Goal: Information Seeking & Learning: Learn about a topic

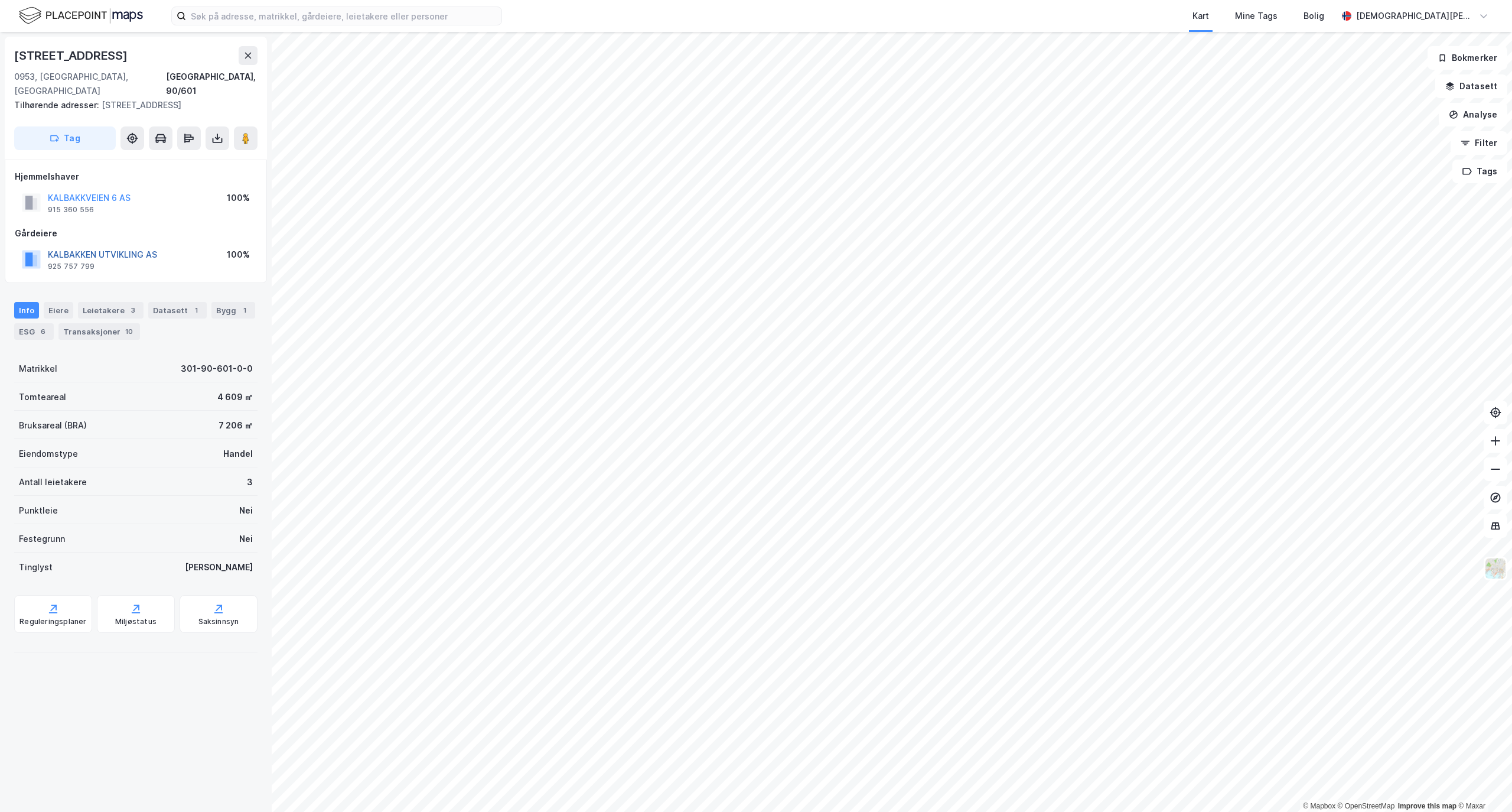
click at [0, 0] on button "KALBAKKEN UTVIKLING AS" at bounding box center [0, 0] width 0 height 0
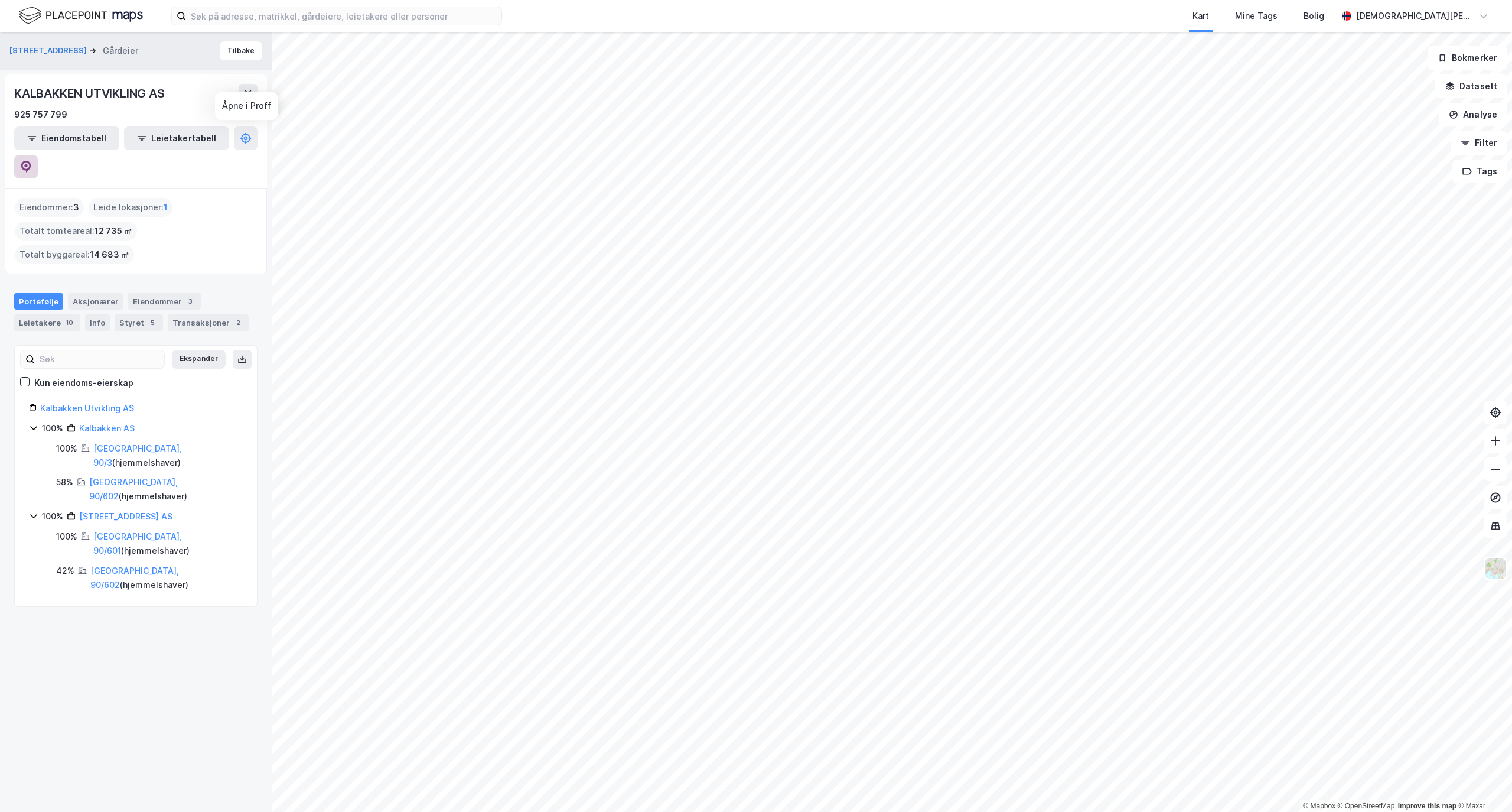
click at [31, 161] on icon at bounding box center [26, 167] width 10 height 12
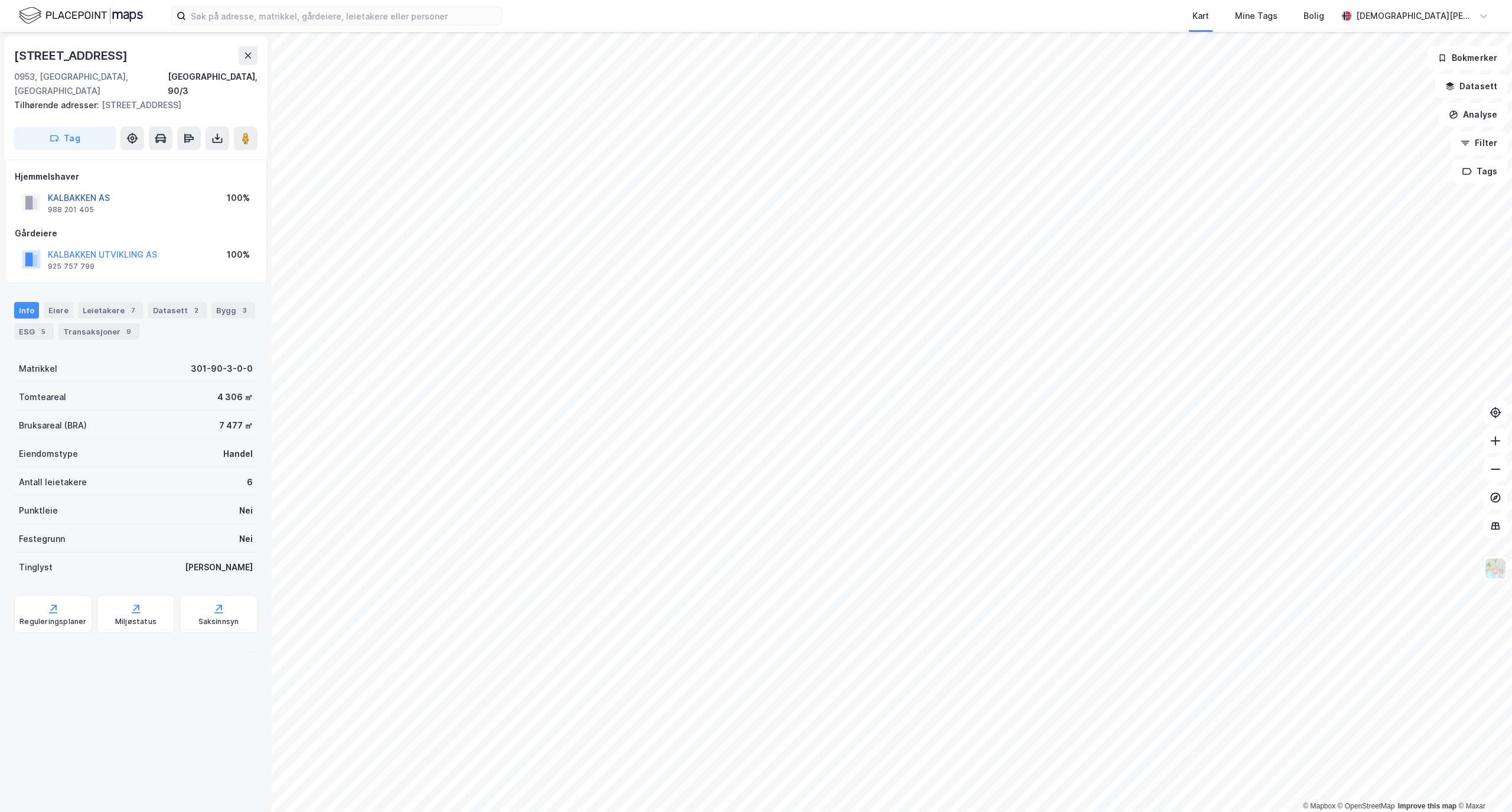
click at [0, 0] on button "KALBAKKEN AS" at bounding box center [0, 0] width 0 height 0
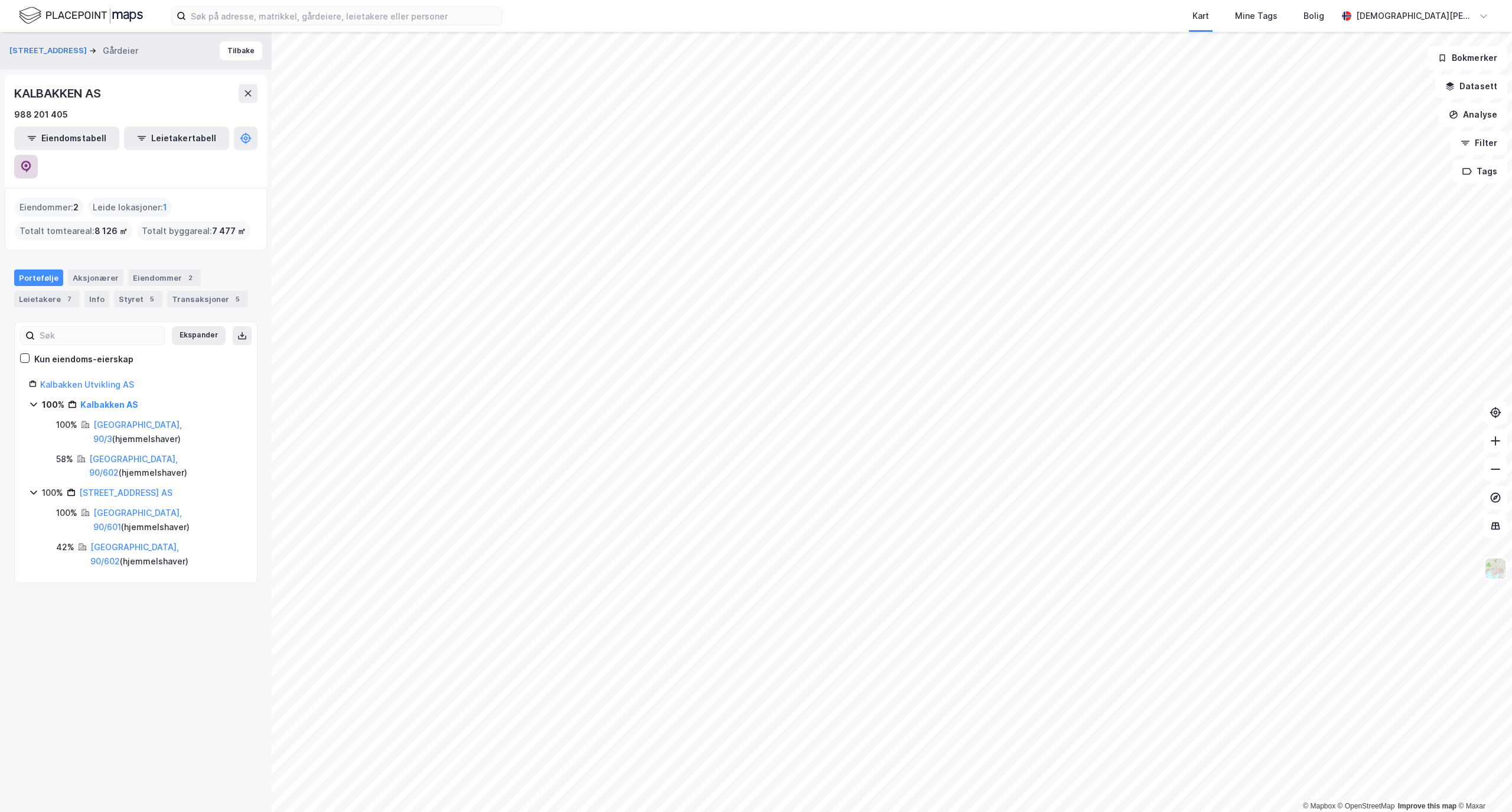
click at [32, 161] on icon at bounding box center [26, 167] width 12 height 12
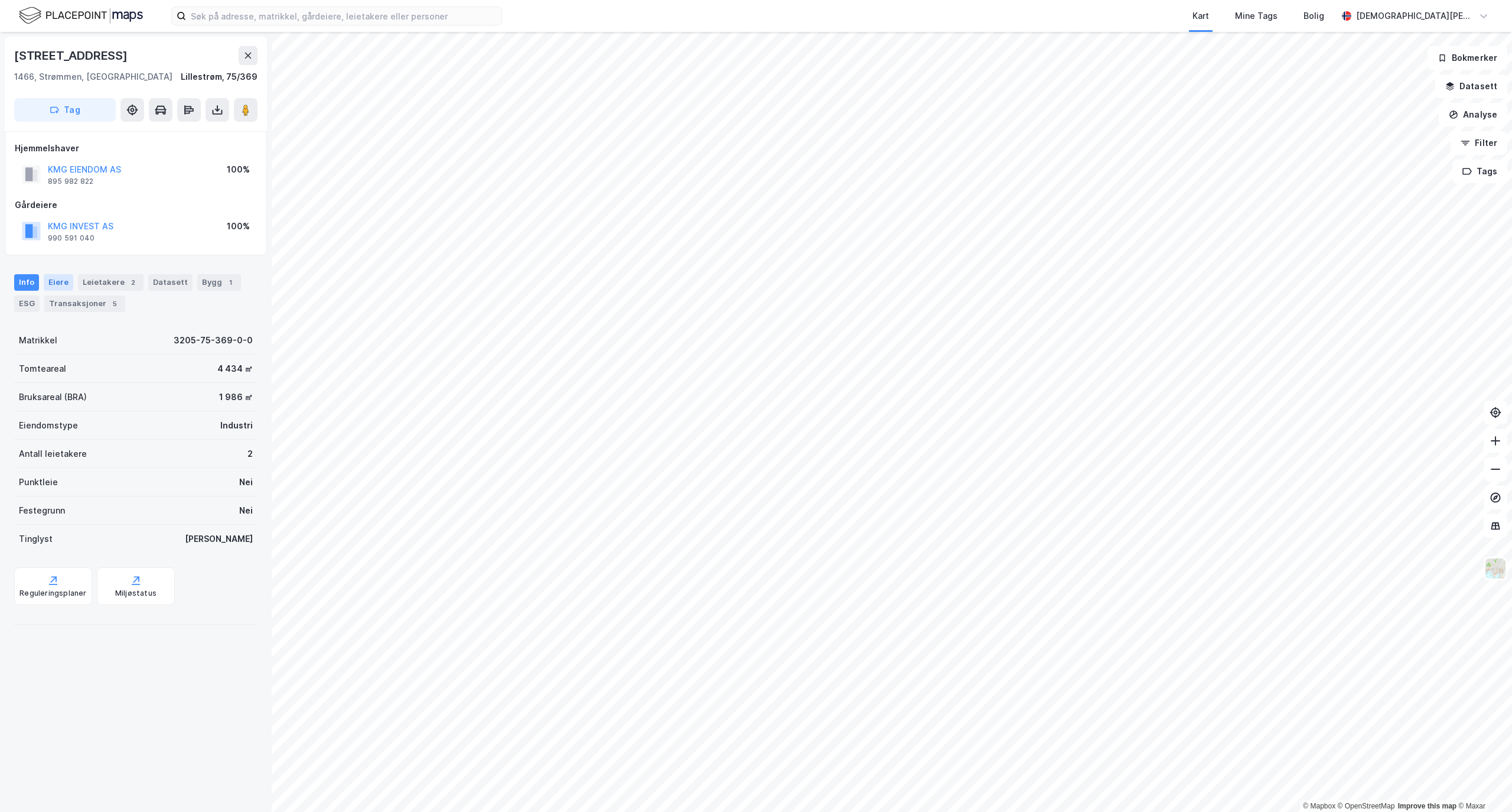
click at [51, 284] on div "Eiere" at bounding box center [58, 282] width 30 height 16
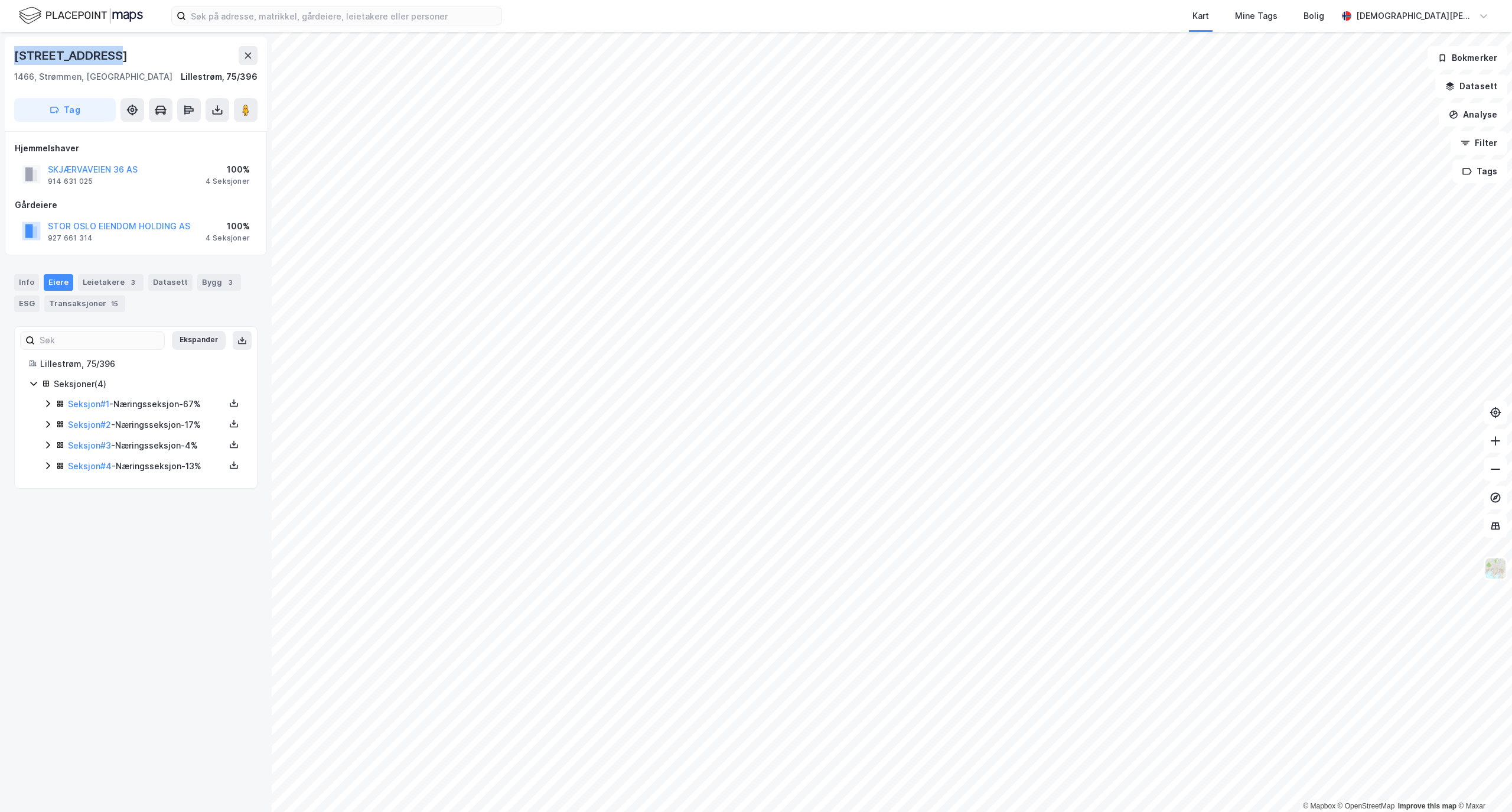
drag, startPoint x: 124, startPoint y: 55, endPoint x: 4, endPoint y: 47, distance: 120.3
click at [4, 47] on div "Skjærvaveien 36 1466, Strømmen, [GEOGRAPHIC_DATA], 75/396 Tag Hjemmelshaver SKJ…" at bounding box center [135, 422] width 272 height 780
click at [25, 52] on div "[STREET_ADDRESS]" at bounding box center [72, 55] width 116 height 19
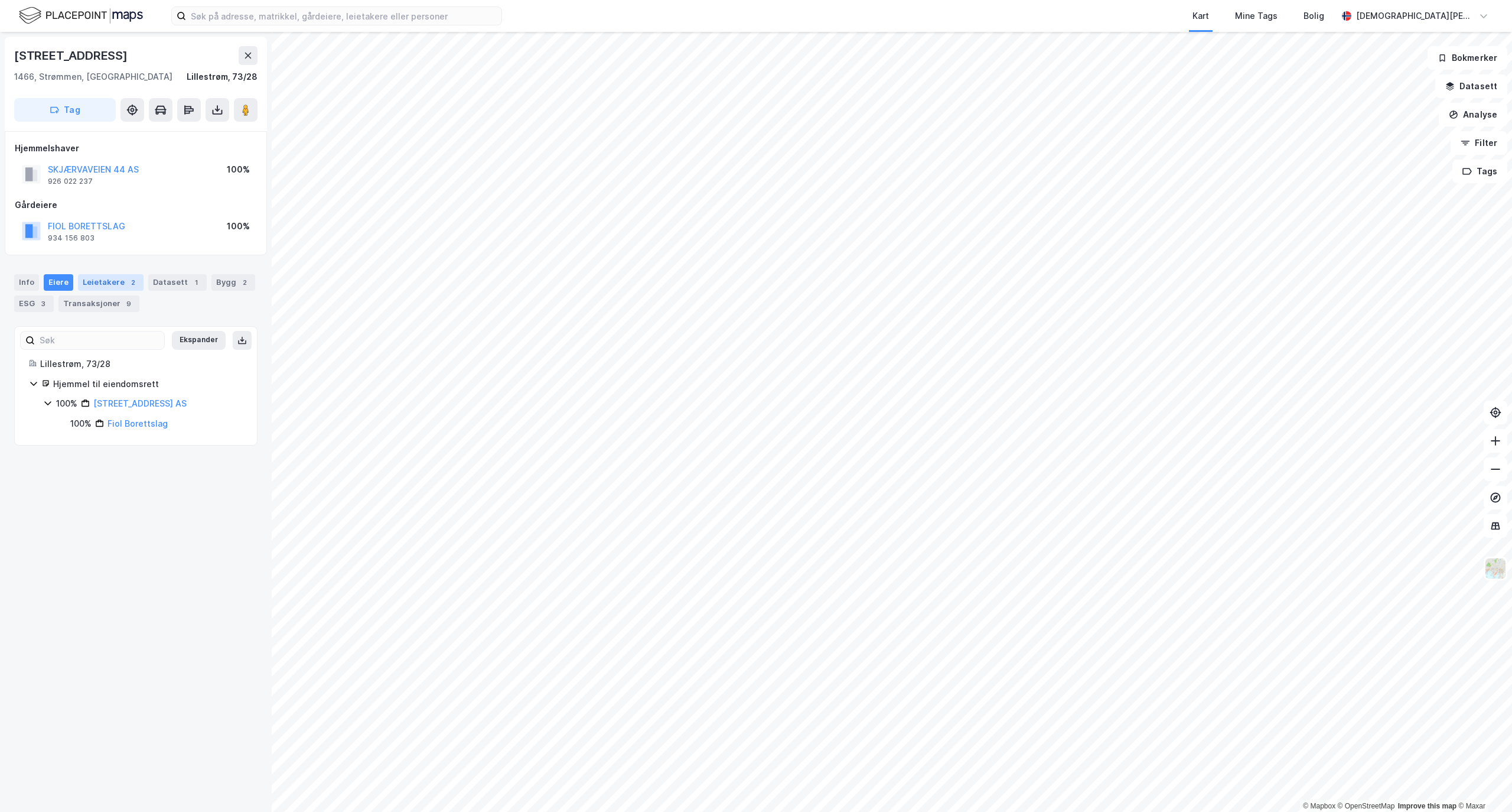
click at [109, 282] on div "Leietakere 2" at bounding box center [110, 282] width 66 height 16
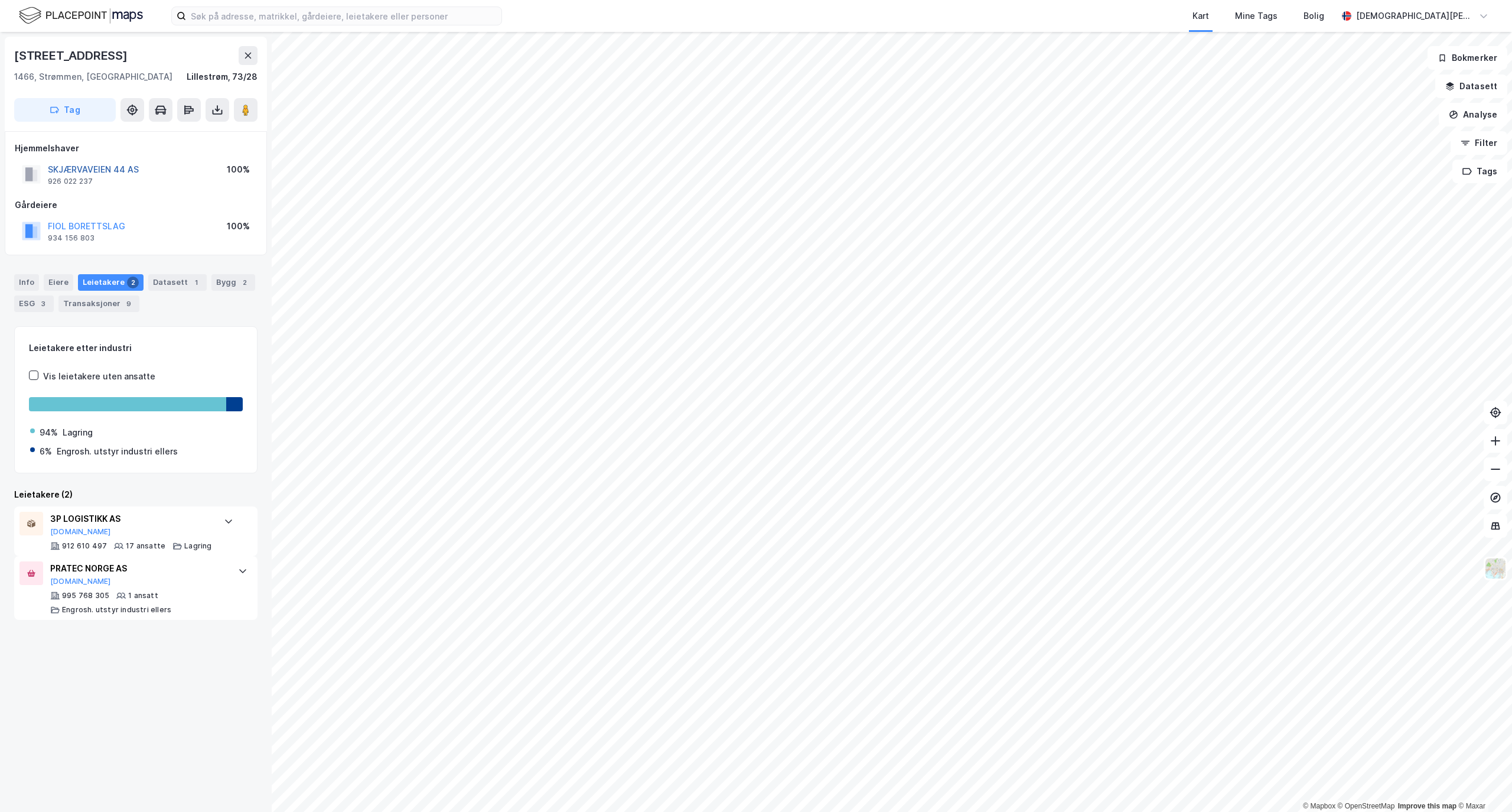
click at [0, 0] on button "SKJÆRVAVEIEN 44 AS" at bounding box center [0, 0] width 0 height 0
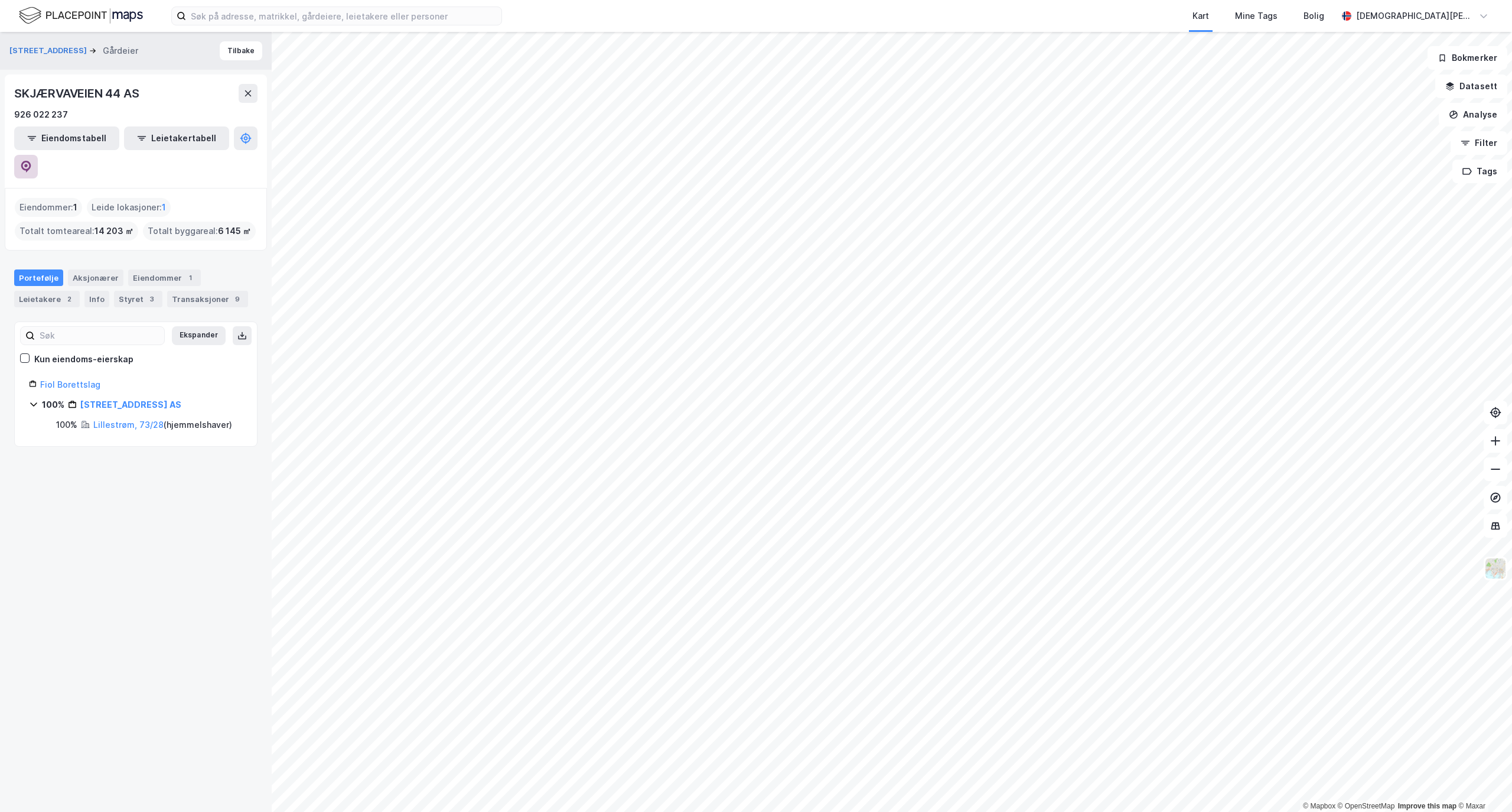
click at [32, 161] on icon at bounding box center [26, 167] width 12 height 12
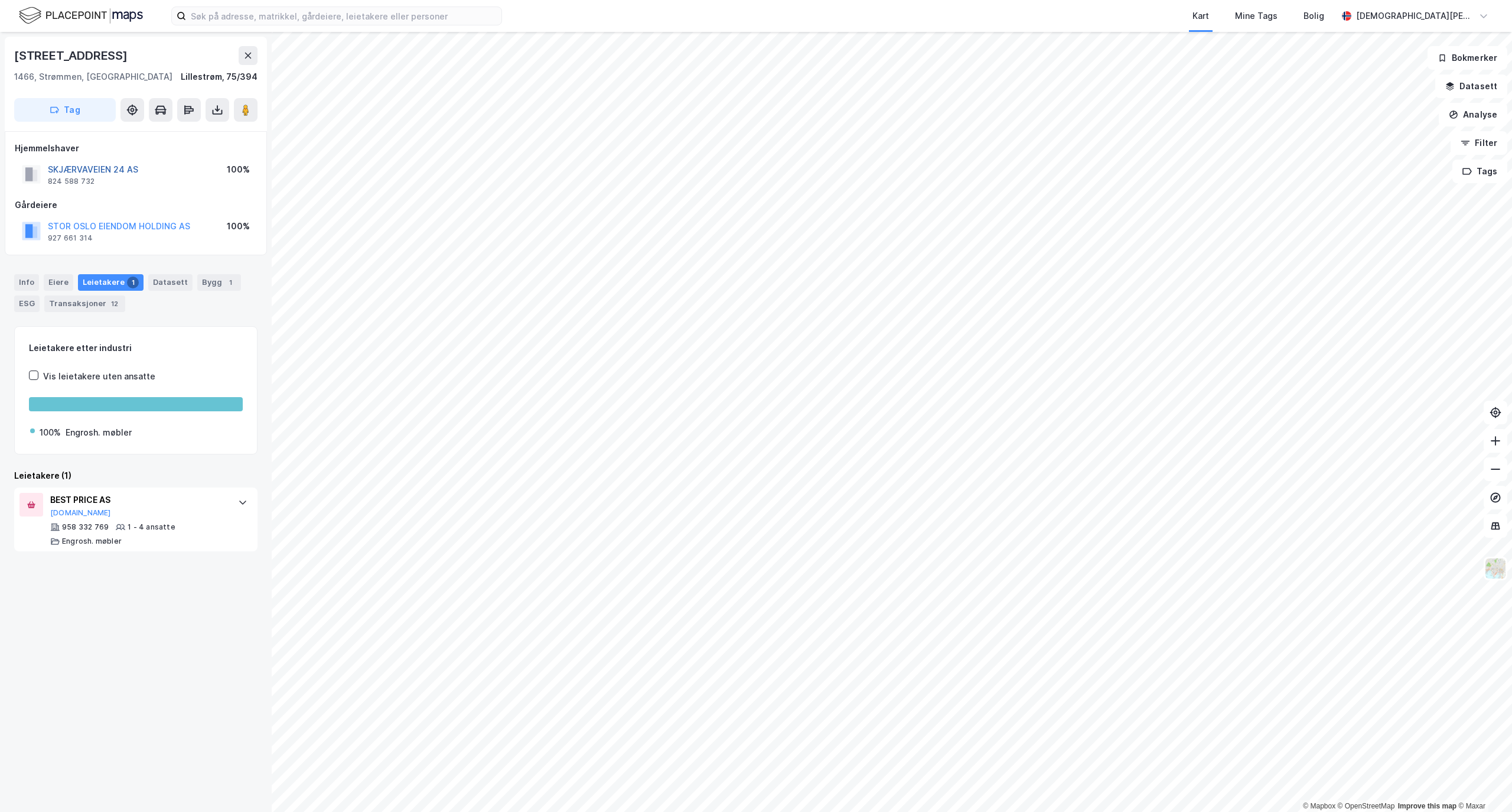
click at [0, 0] on button "SKJÆRVAVEIEN 24 AS" at bounding box center [0, 0] width 0 height 0
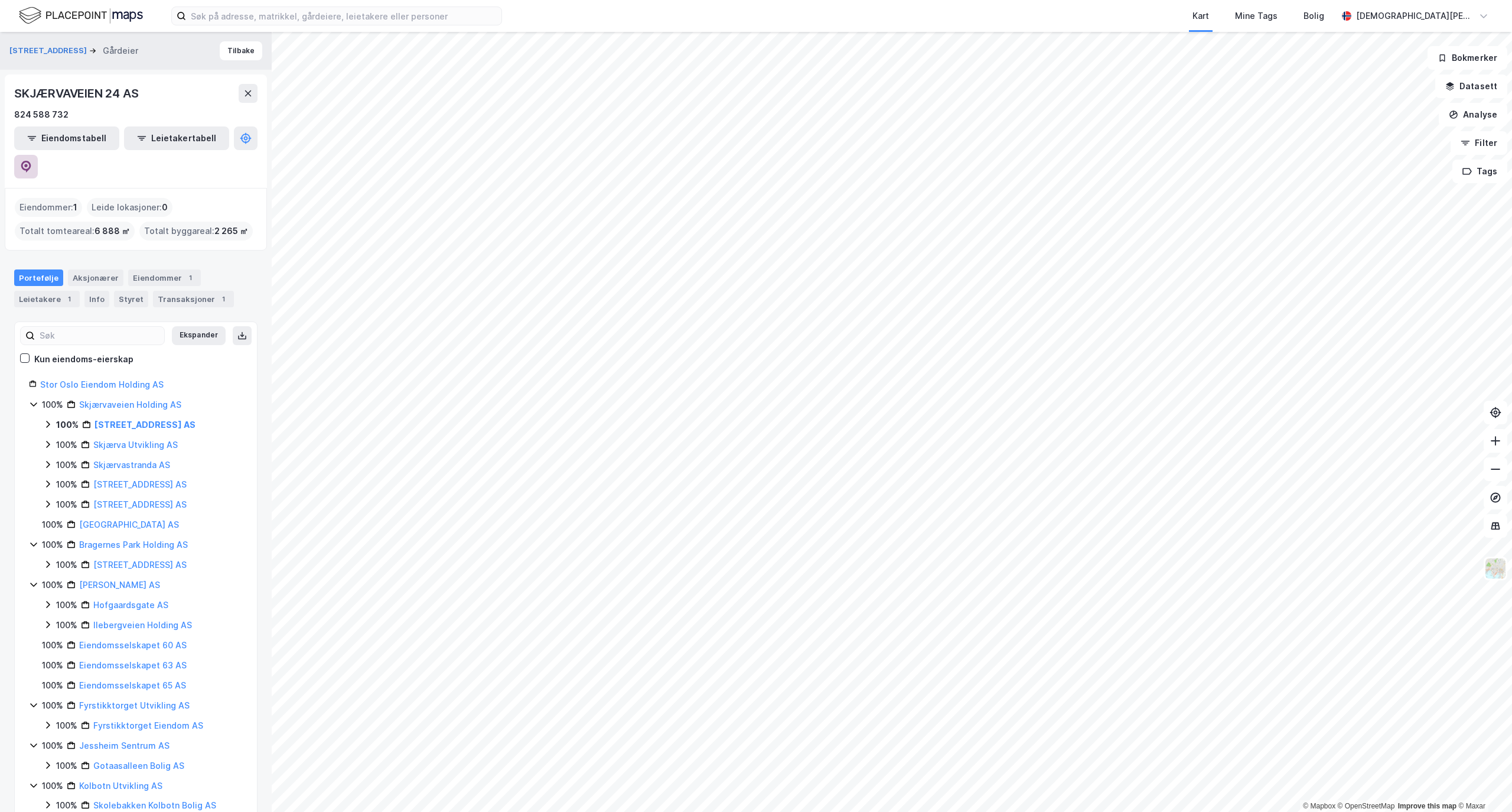
click at [32, 161] on icon at bounding box center [26, 167] width 12 height 12
